Goal: Task Accomplishment & Management: Manage account settings

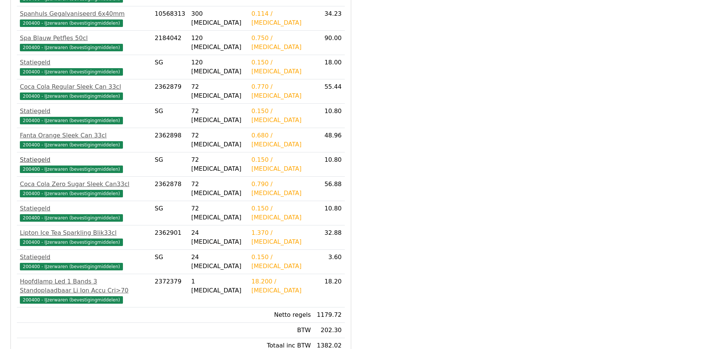
scroll to position [316, 0]
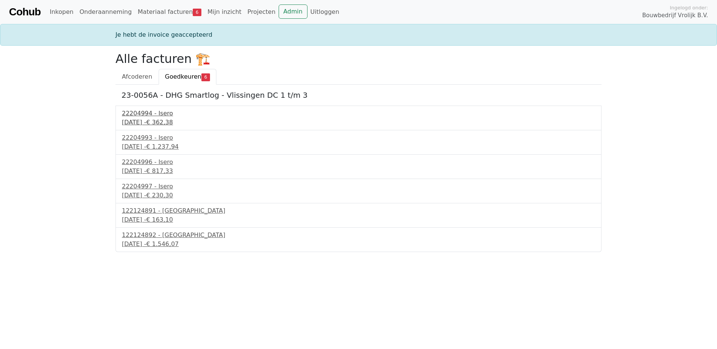
click at [143, 116] on div "22204994 - Isero" at bounding box center [358, 113] width 473 height 9
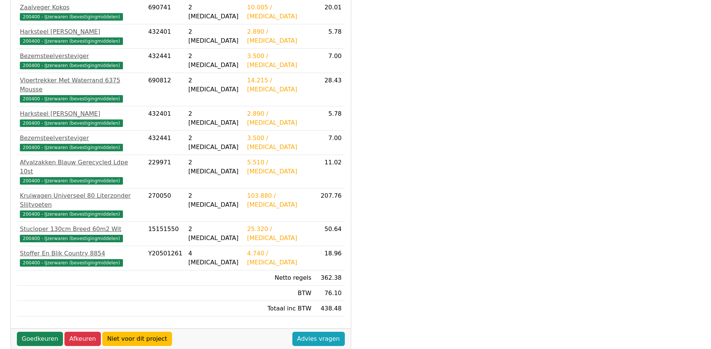
scroll to position [207, 0]
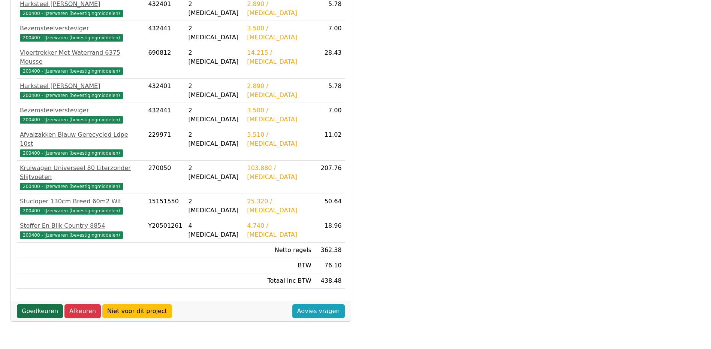
click at [36, 304] on link "Goedkeuren" at bounding box center [40, 311] width 46 height 14
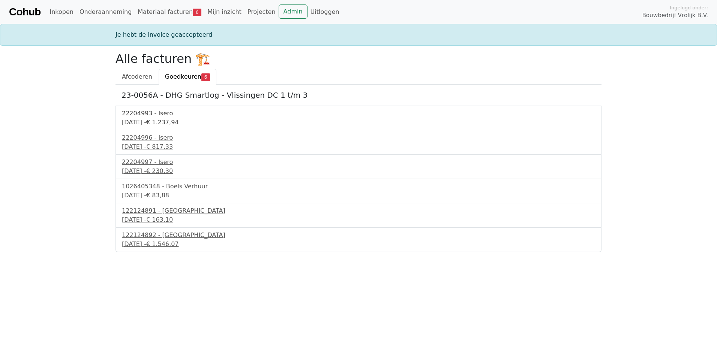
click at [147, 116] on div "22204993 - Isero" at bounding box center [358, 113] width 473 height 9
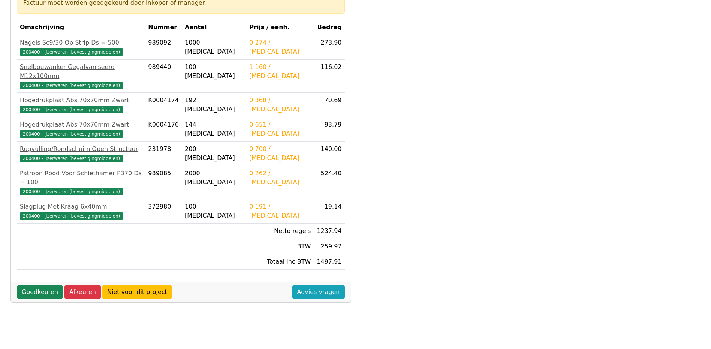
scroll to position [150, 0]
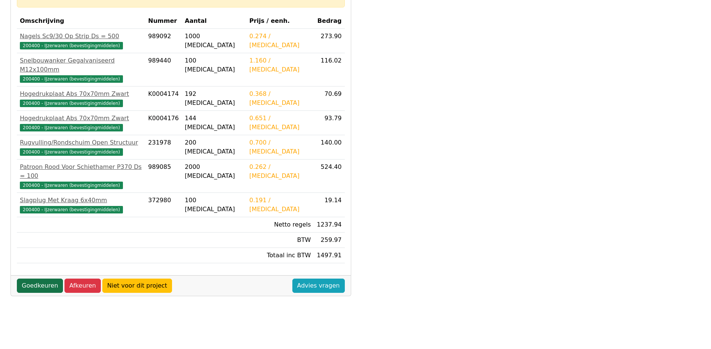
click at [50, 279] on link "Goedkeuren" at bounding box center [40, 286] width 46 height 14
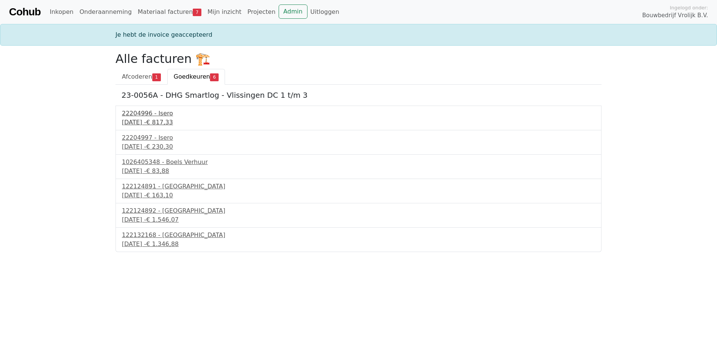
click at [152, 121] on div "9 september 2025 - € 817,33" at bounding box center [358, 122] width 473 height 9
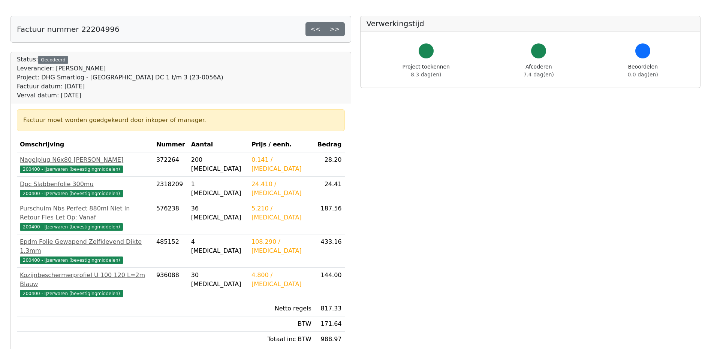
scroll to position [37, 0]
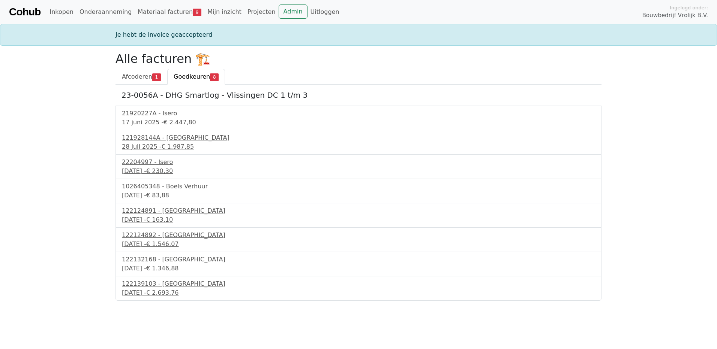
click at [197, 76] on span "Goedkeuren" at bounding box center [192, 76] width 36 height 7
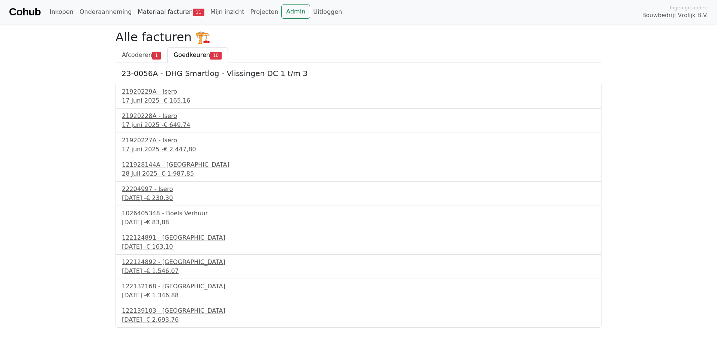
click at [170, 10] on link "Materiaal facturen 11" at bounding box center [171, 11] width 73 height 15
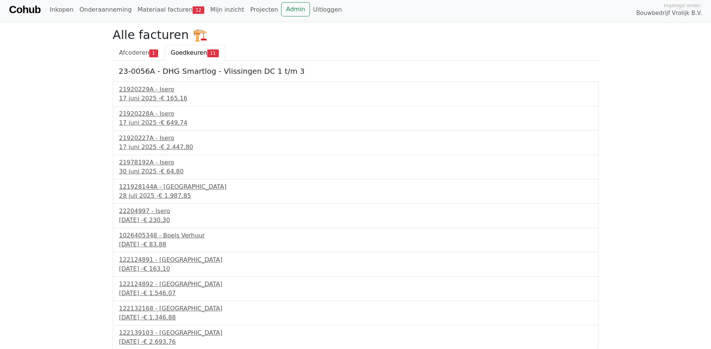
scroll to position [3, 0]
click at [154, 99] on div "17 juni 2025 - € 165,16" at bounding box center [355, 97] width 473 height 9
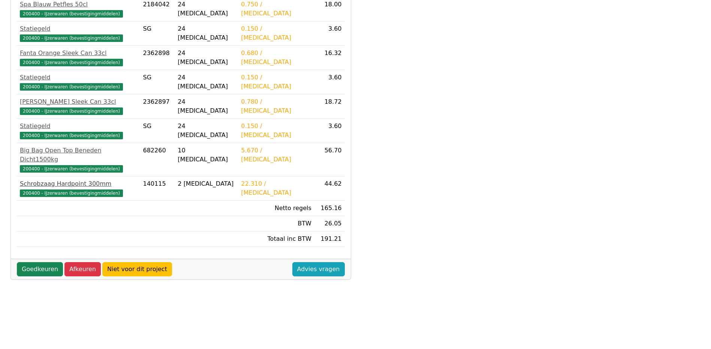
scroll to position [207, 0]
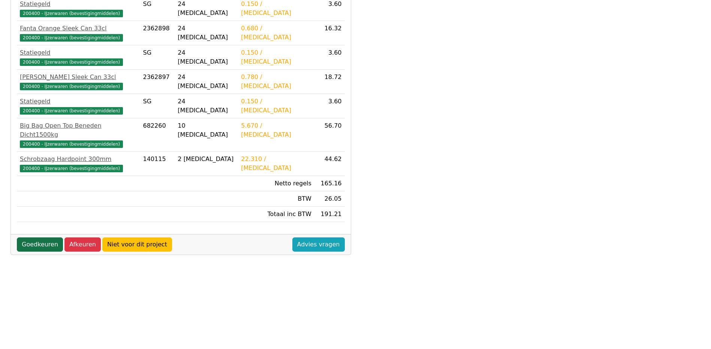
click at [39, 238] on link "Goedkeuren" at bounding box center [40, 245] width 46 height 14
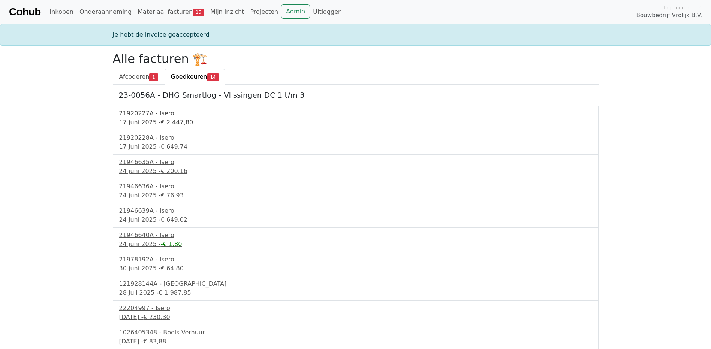
click at [161, 124] on span "€ 2.447,80" at bounding box center [177, 122] width 33 height 7
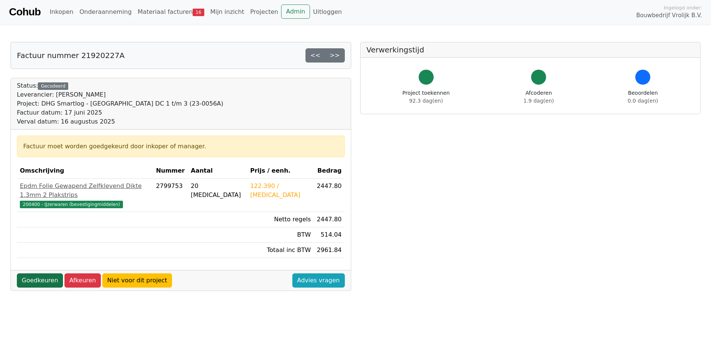
click at [37, 274] on link "Goedkeuren" at bounding box center [40, 281] width 46 height 14
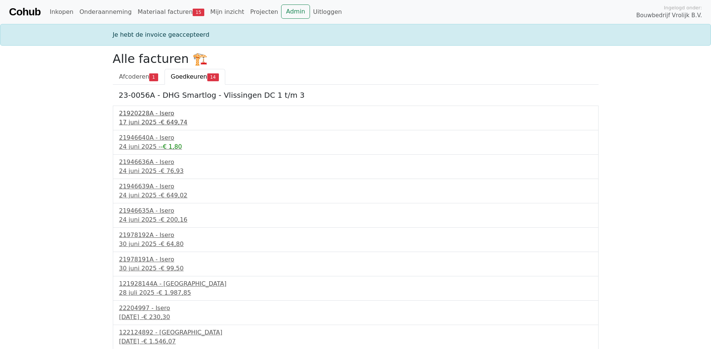
click at [153, 116] on div "21920228A - Isero" at bounding box center [355, 113] width 473 height 9
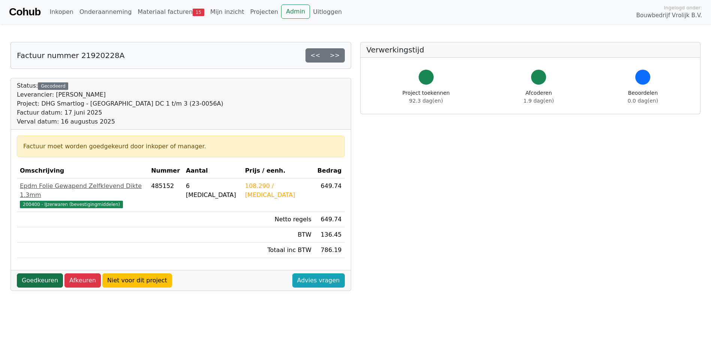
click at [41, 276] on link "Goedkeuren" at bounding box center [40, 281] width 46 height 14
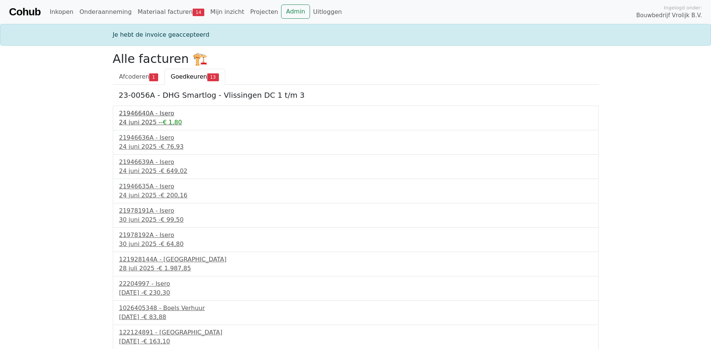
click at [151, 115] on div "21946640A - Isero" at bounding box center [355, 113] width 473 height 9
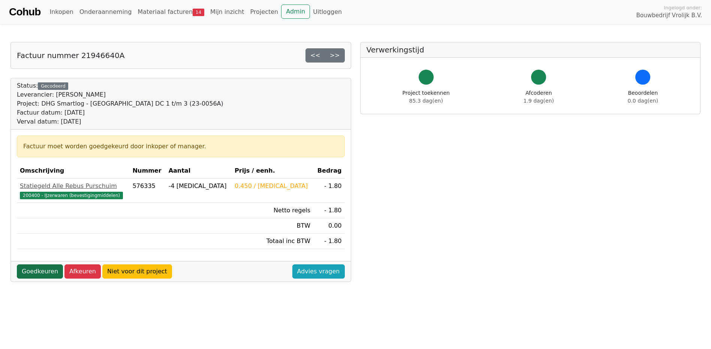
click at [33, 269] on link "Goedkeuren" at bounding box center [40, 272] width 46 height 14
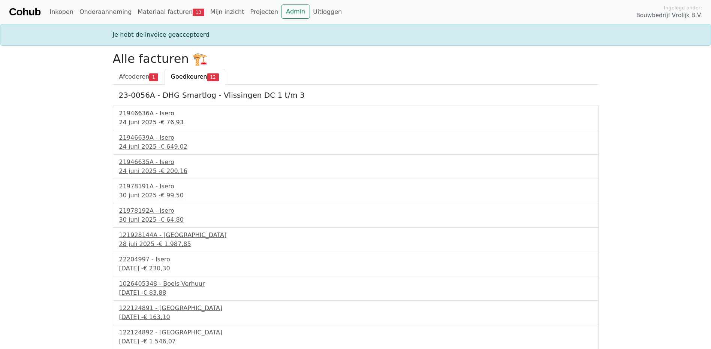
click at [139, 123] on div "24 juni 2025 - € 76,93" at bounding box center [355, 122] width 473 height 9
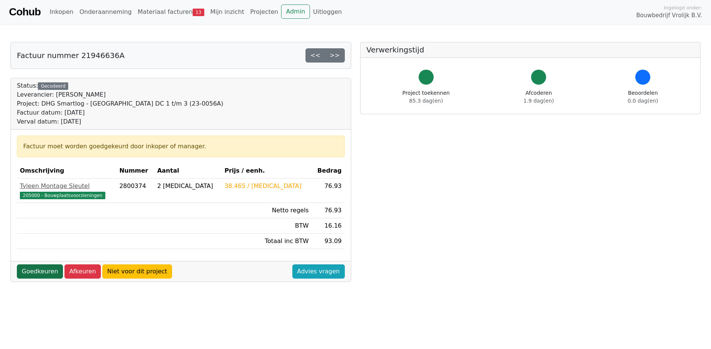
click at [34, 273] on link "Goedkeuren" at bounding box center [40, 272] width 46 height 14
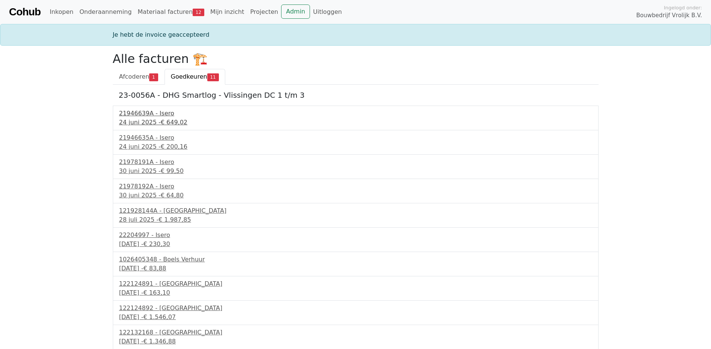
click at [145, 115] on div "21946639A - Isero" at bounding box center [355, 113] width 473 height 9
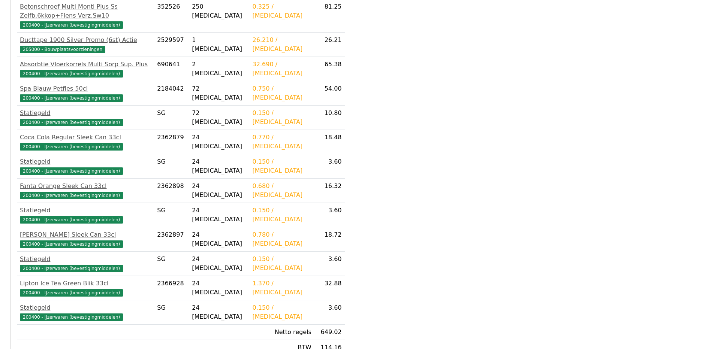
scroll to position [365, 0]
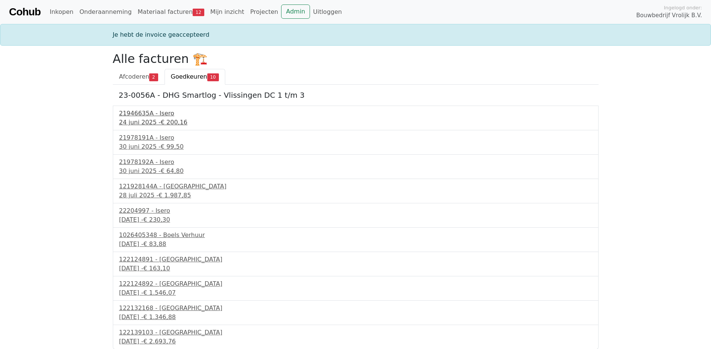
click at [155, 124] on div "24 juni 2025 - € 200,16" at bounding box center [355, 122] width 473 height 9
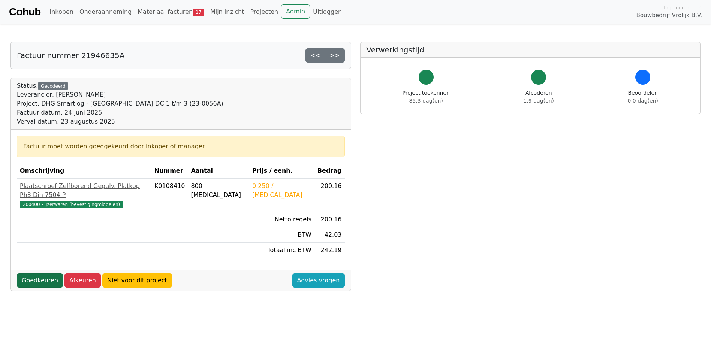
click at [39, 274] on link "Goedkeuren" at bounding box center [40, 281] width 46 height 14
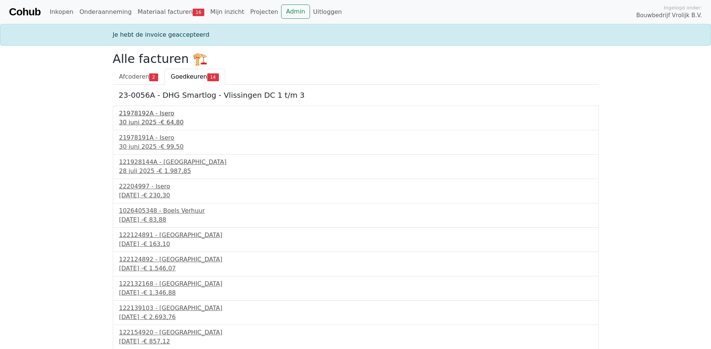
click at [145, 123] on div "30 juni 2025 - € 64,80" at bounding box center [355, 122] width 473 height 9
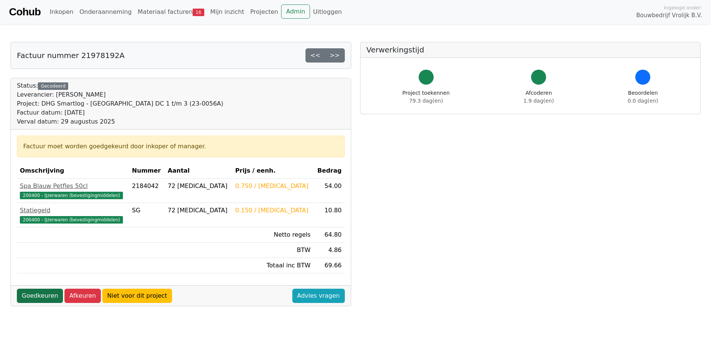
click at [38, 296] on link "Goedkeuren" at bounding box center [40, 296] width 46 height 14
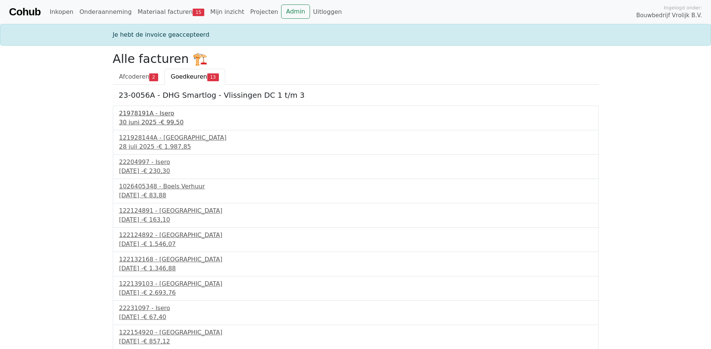
click at [151, 124] on div "30 juni 2025 - € 99,50" at bounding box center [355, 122] width 473 height 9
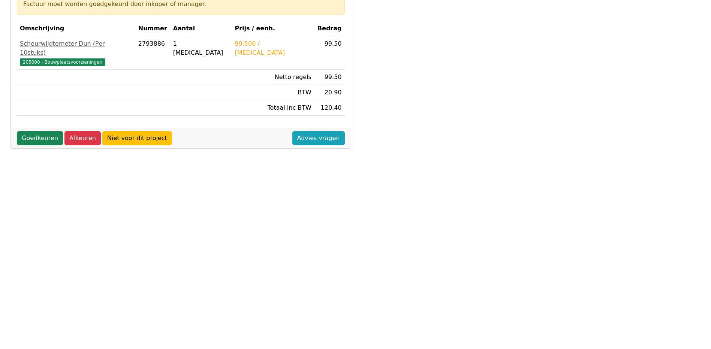
scroll to position [132, 0]
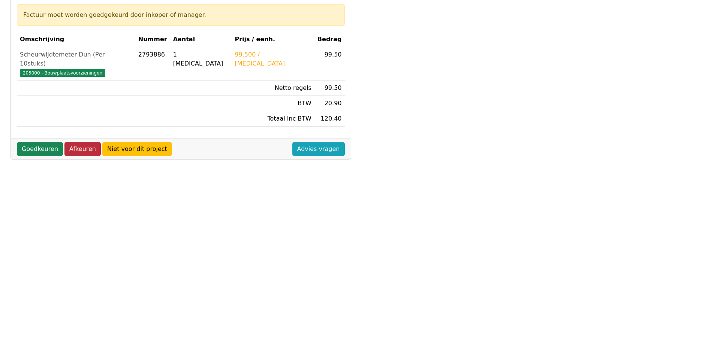
click at [79, 142] on link "Afkeuren" at bounding box center [82, 149] width 36 height 14
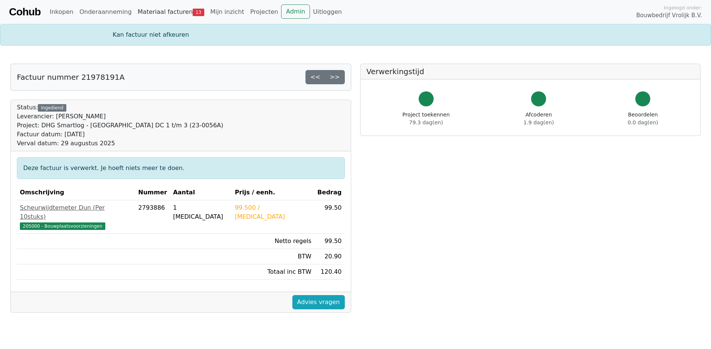
click at [150, 11] on link "Materiaal facturen 13" at bounding box center [171, 11] width 73 height 15
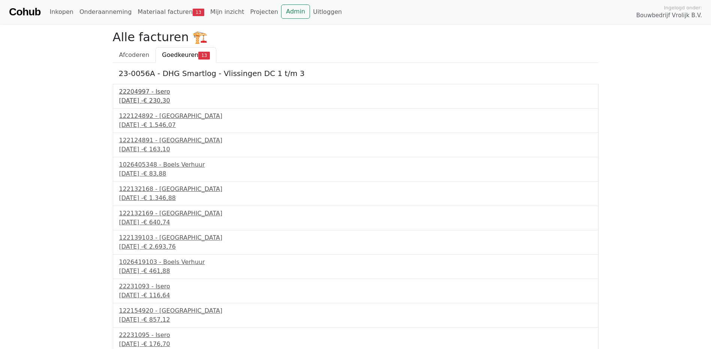
click at [162, 100] on div "[DATE] - € 230,30" at bounding box center [355, 100] width 473 height 9
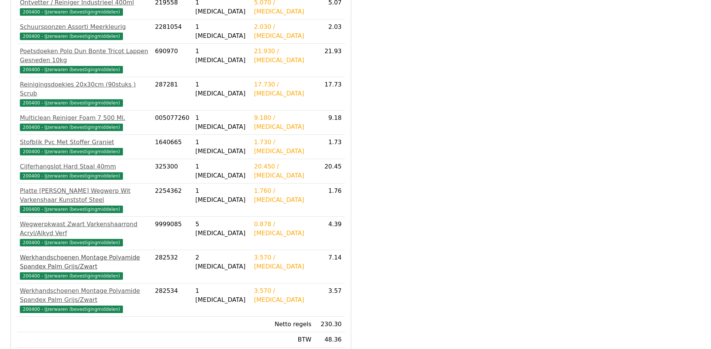
scroll to position [292, 0]
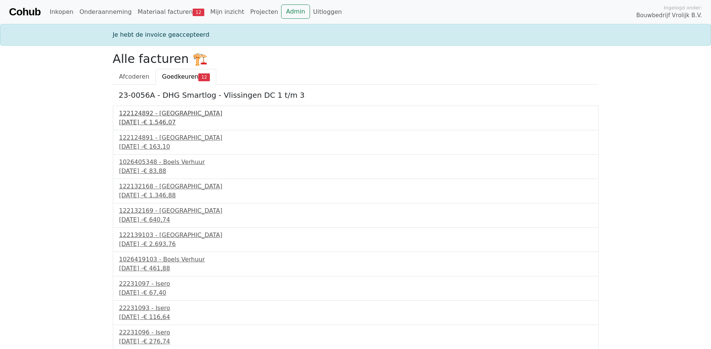
click at [157, 124] on div "[DATE] - € 1.546,07" at bounding box center [355, 122] width 473 height 9
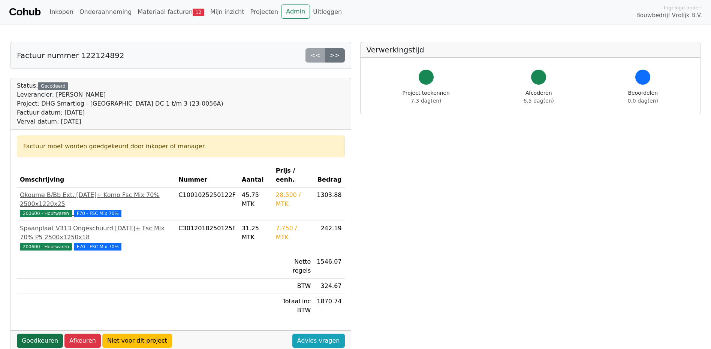
click at [37, 334] on link "Goedkeuren" at bounding box center [40, 341] width 46 height 14
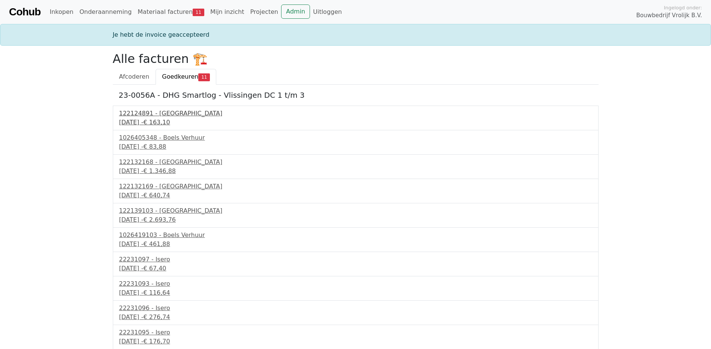
click at [147, 124] on div "10 september 2025 - € 163,10" at bounding box center [355, 122] width 473 height 9
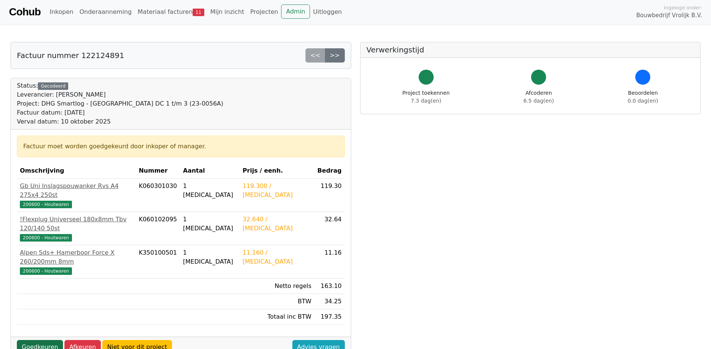
click at [39, 340] on link "Goedkeuren" at bounding box center [40, 347] width 46 height 14
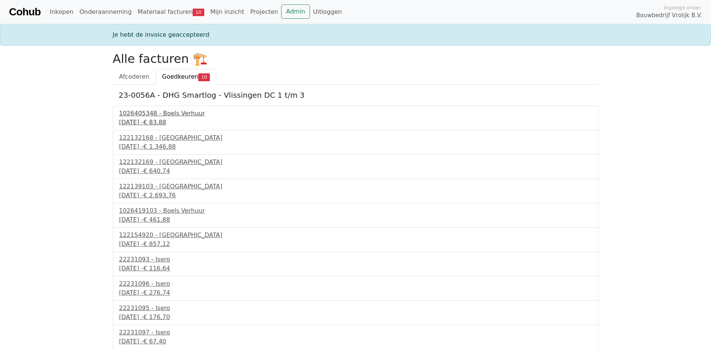
click at [155, 117] on div "1026405348 - Boels Verhuur" at bounding box center [355, 113] width 473 height 9
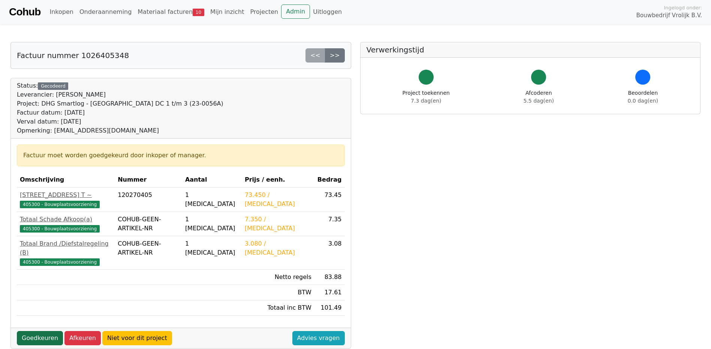
click at [33, 331] on link "Goedkeuren" at bounding box center [40, 338] width 46 height 14
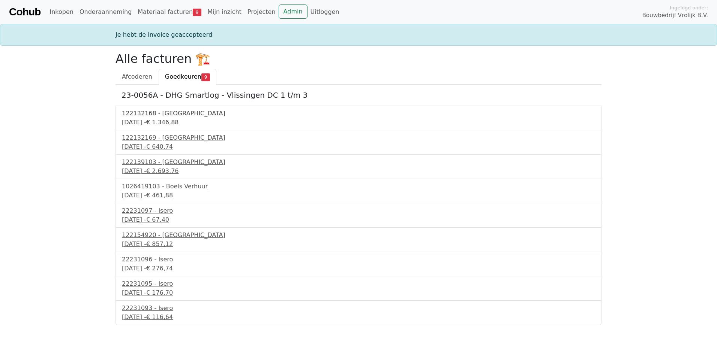
click at [156, 123] on div "11 september 2025 - € 1.346,88" at bounding box center [358, 122] width 473 height 9
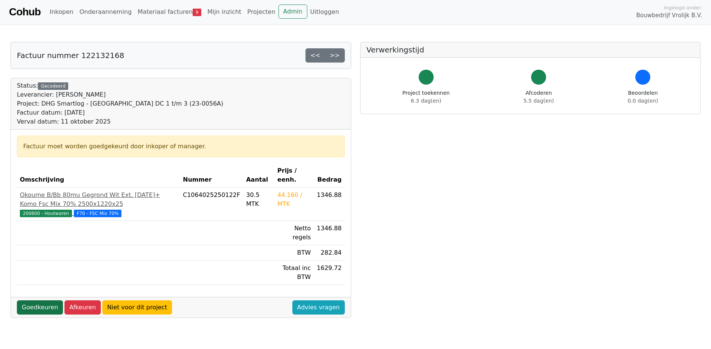
click at [33, 301] on link "Goedkeuren" at bounding box center [40, 308] width 46 height 14
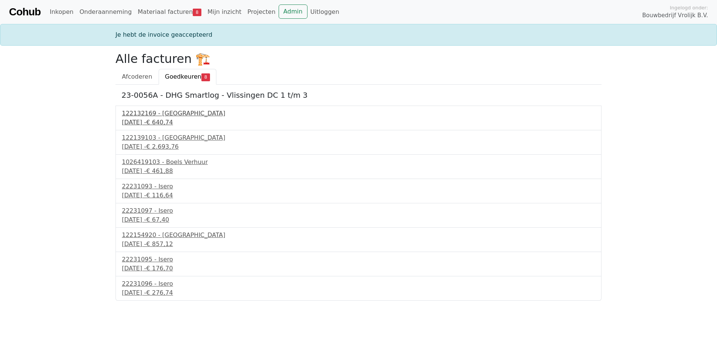
click at [149, 124] on div "[DATE] - € 640,74" at bounding box center [358, 122] width 473 height 9
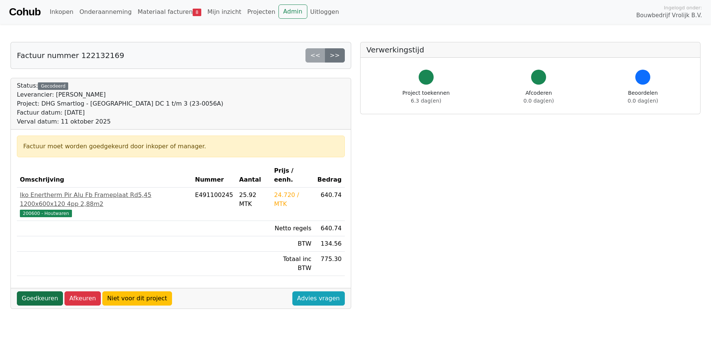
click at [36, 292] on link "Goedkeuren" at bounding box center [40, 299] width 46 height 14
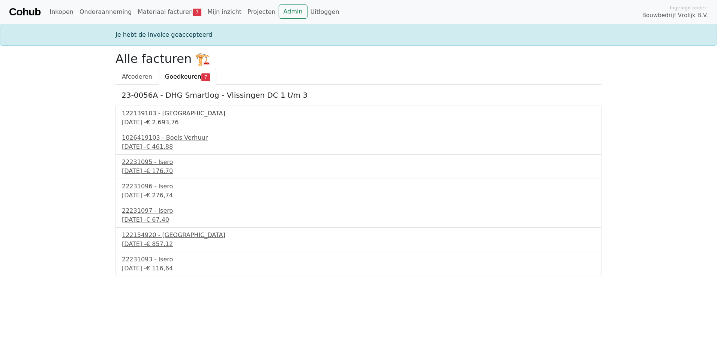
click at [152, 122] on div "[DATE] - € 2.693,76" at bounding box center [358, 122] width 473 height 9
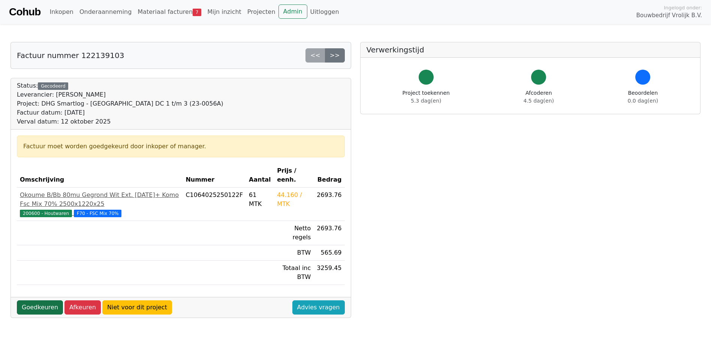
click at [36, 301] on link "Goedkeuren" at bounding box center [40, 308] width 46 height 14
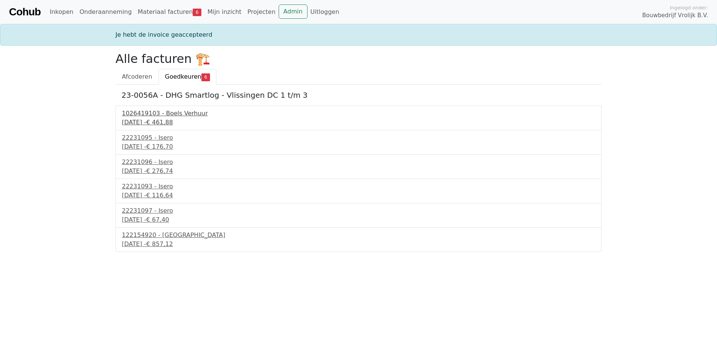
click at [144, 121] on div "15 september 2025 - € 461,88" at bounding box center [358, 122] width 473 height 9
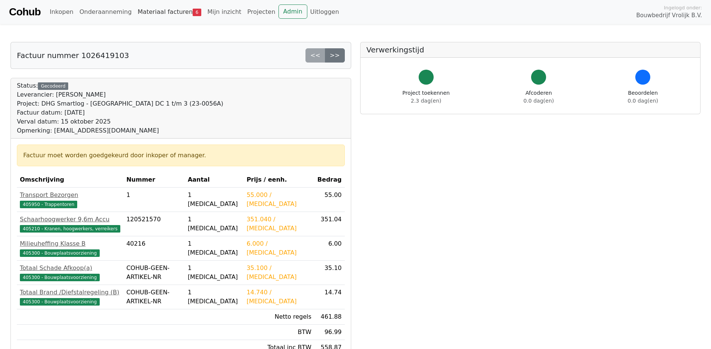
click at [157, 12] on link "Materiaal facturen 6" at bounding box center [170, 11] width 70 height 15
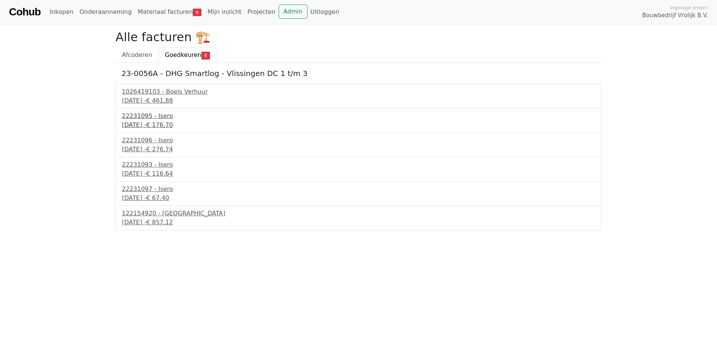
click at [163, 127] on div "16 september 2025 - € 176,70" at bounding box center [358, 125] width 473 height 9
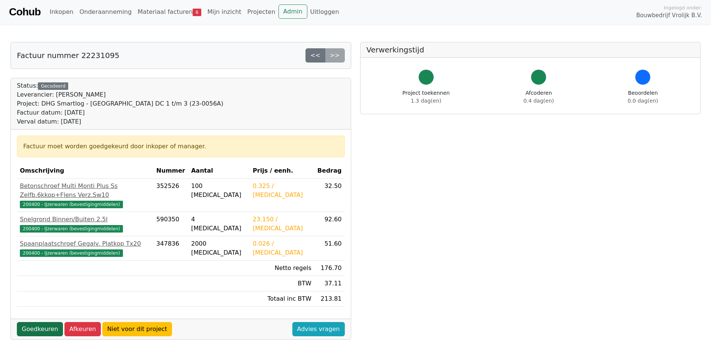
click at [35, 322] on link "Goedkeuren" at bounding box center [40, 329] width 46 height 14
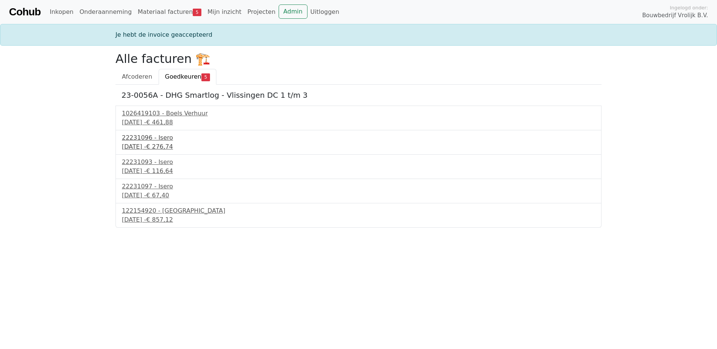
click at [144, 145] on div "[DATE] - € 276,74" at bounding box center [358, 146] width 473 height 9
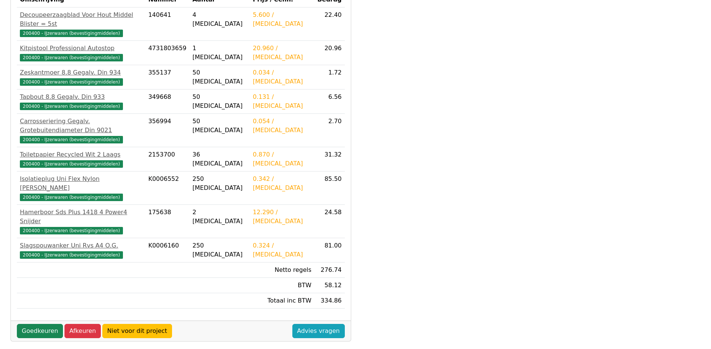
scroll to position [207, 0]
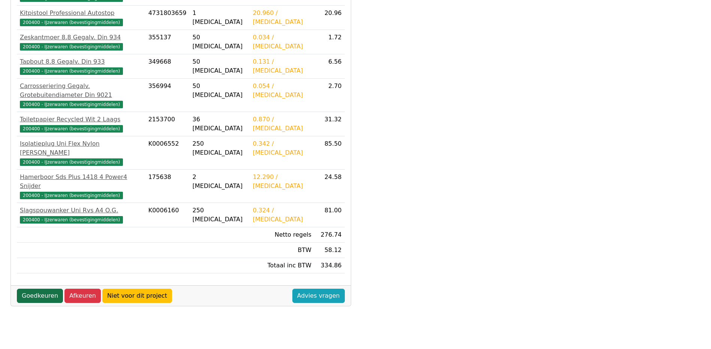
click at [34, 289] on link "Goedkeuren" at bounding box center [40, 296] width 46 height 14
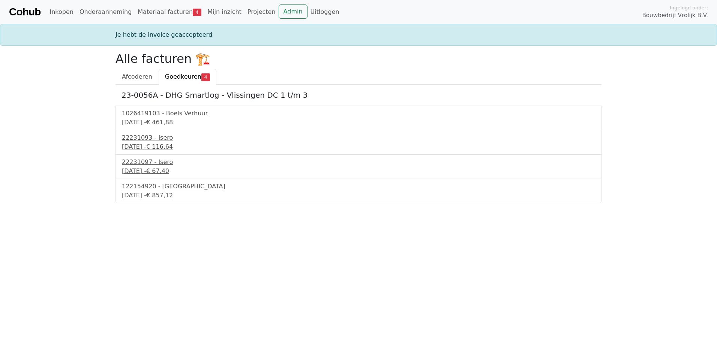
click at [147, 148] on div "16 september 2025 - € 116,64" at bounding box center [358, 146] width 473 height 9
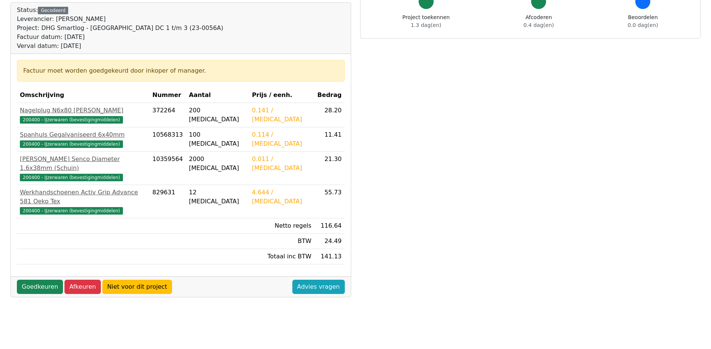
scroll to position [75, 0]
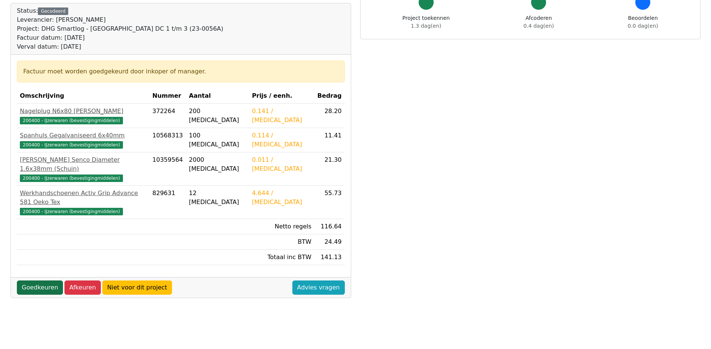
click at [36, 281] on link "Goedkeuren" at bounding box center [40, 288] width 46 height 14
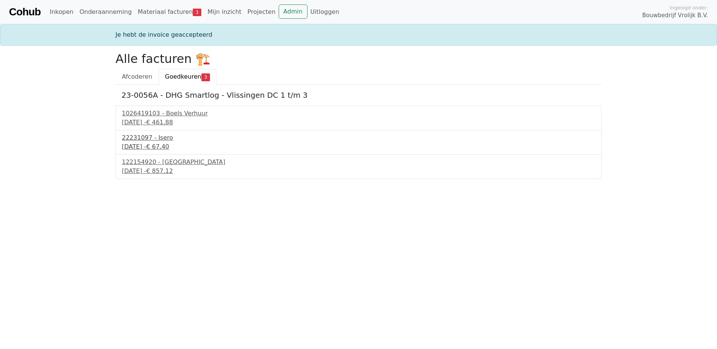
click at [151, 147] on div "16 september 2025 - € 67,40" at bounding box center [358, 146] width 473 height 9
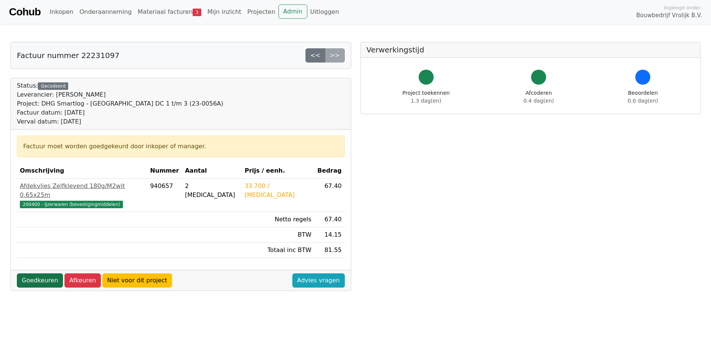
click at [37, 275] on link "Goedkeuren" at bounding box center [40, 281] width 46 height 14
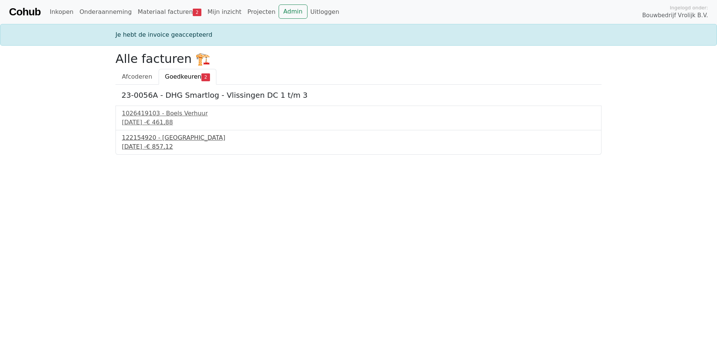
click at [145, 150] on div "[DATE] - € 857,12" at bounding box center [358, 146] width 473 height 9
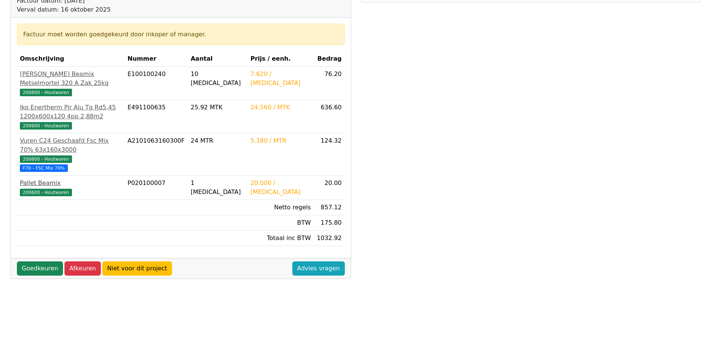
scroll to position [112, 0]
click at [35, 261] on link "Goedkeuren" at bounding box center [40, 268] width 46 height 14
